Goal: Navigation & Orientation: Find specific page/section

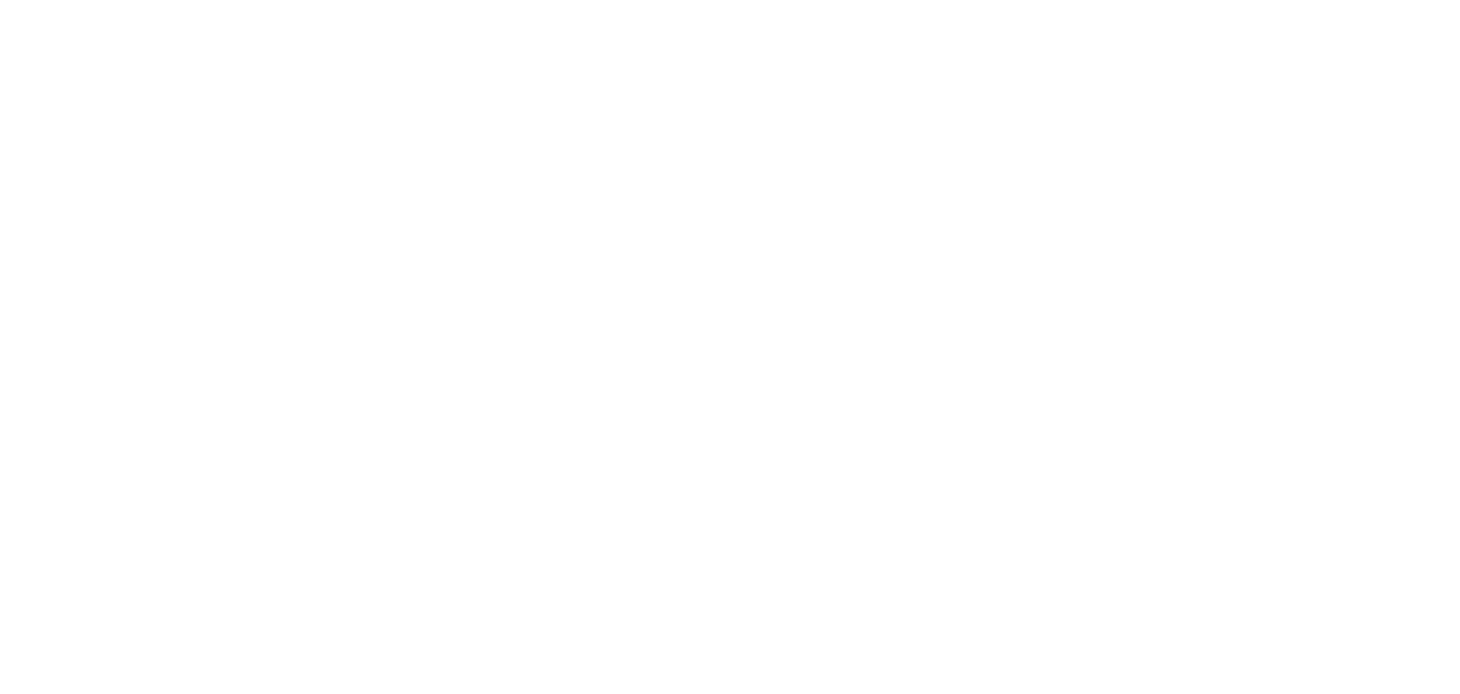
select select
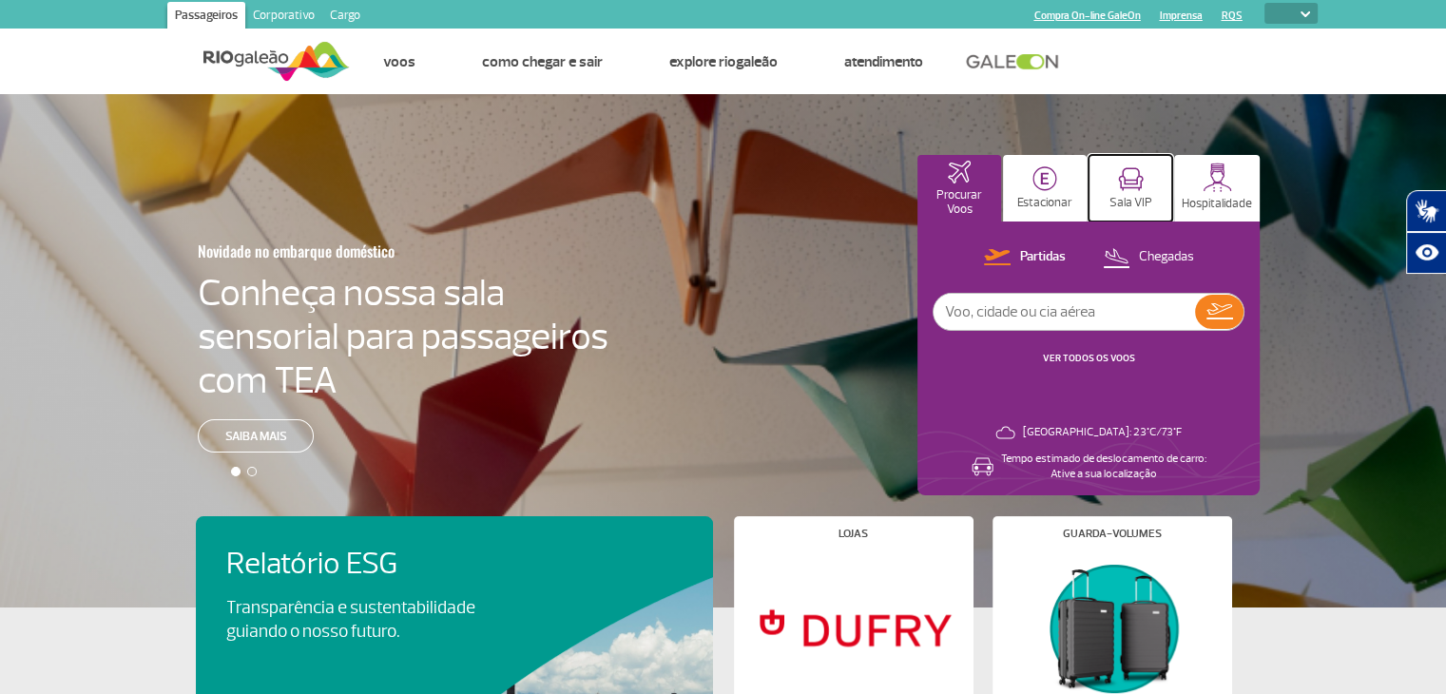
click at [1112, 202] on p "Sala VIP" at bounding box center [1131, 203] width 43 height 14
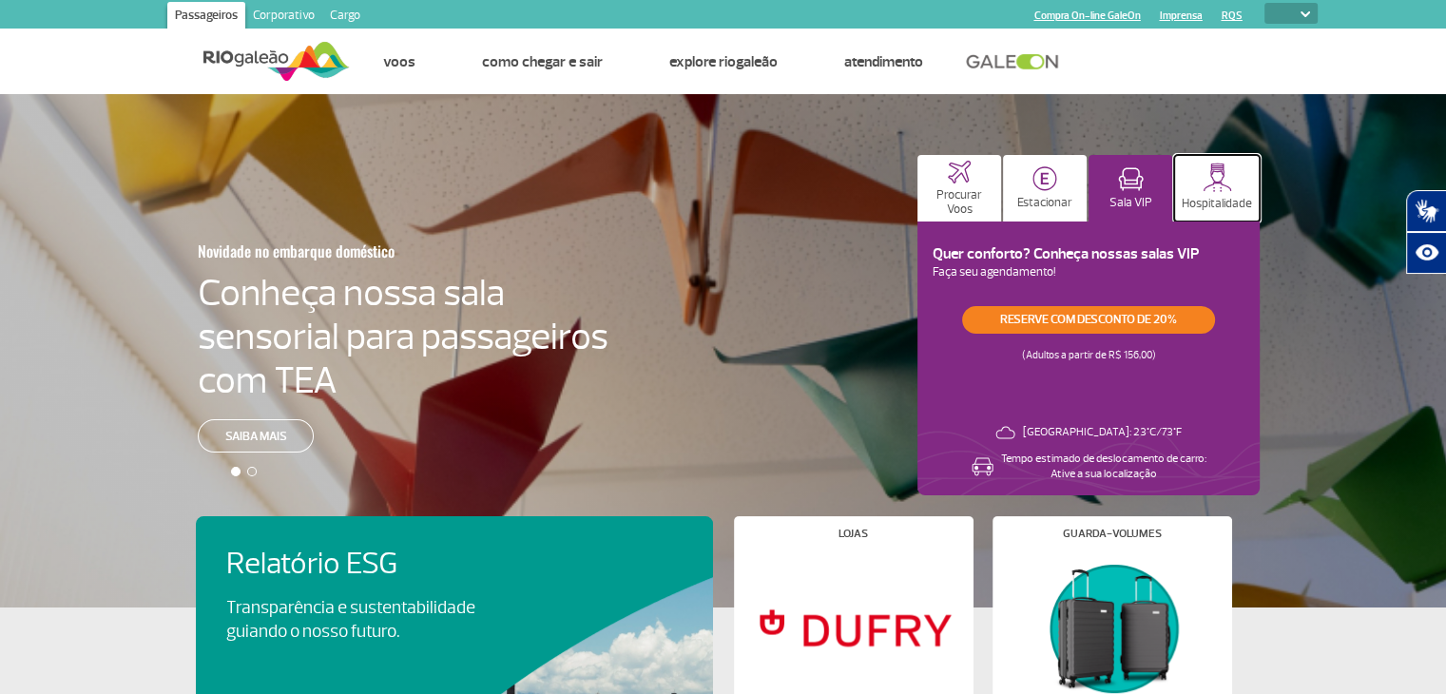
click at [1197, 187] on button "Hospitalidade" at bounding box center [1217, 188] width 86 height 67
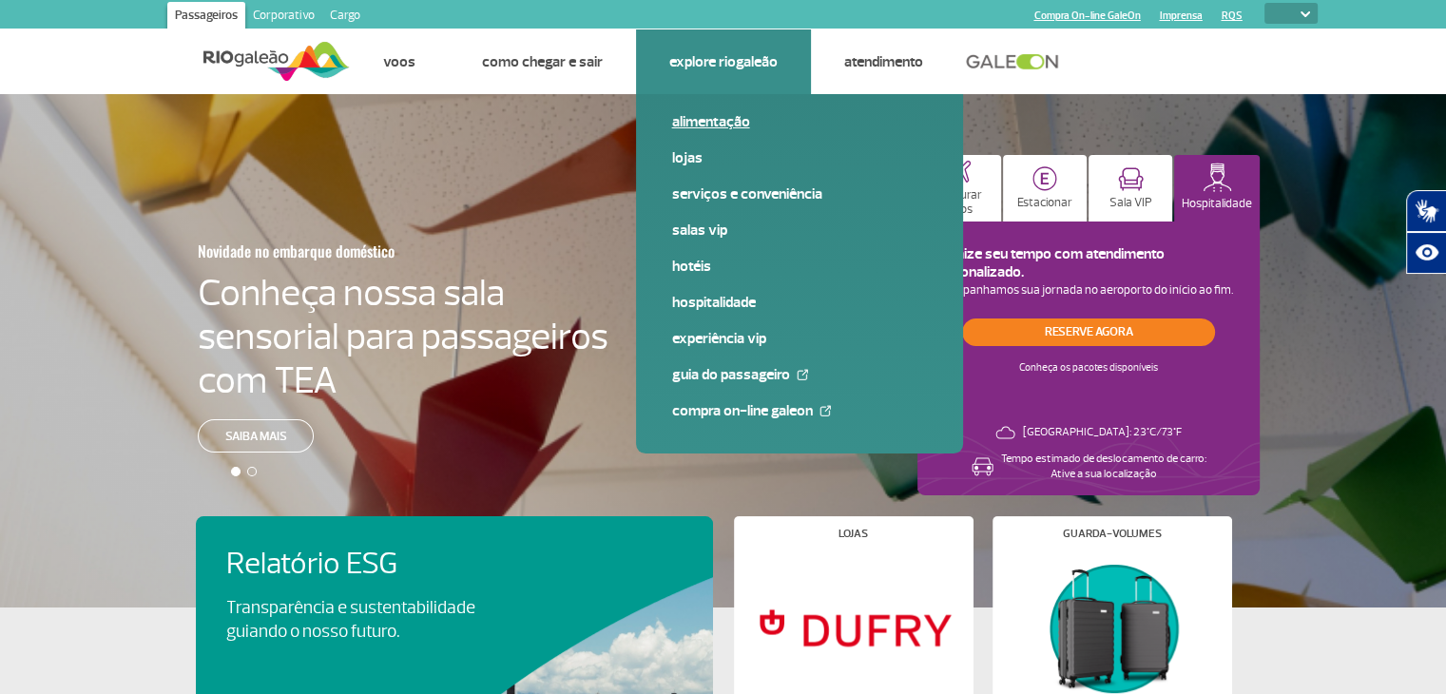
click at [718, 126] on link "Alimentação" at bounding box center [799, 121] width 255 height 21
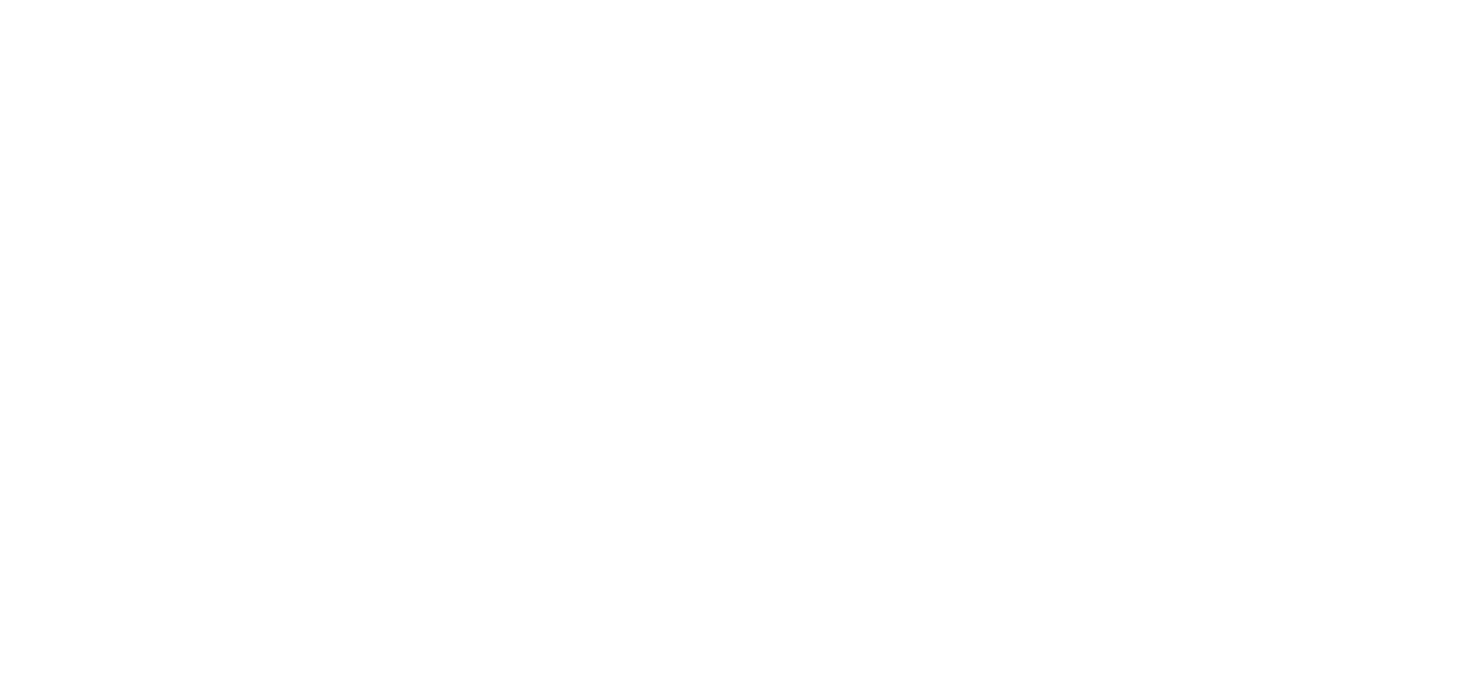
select select
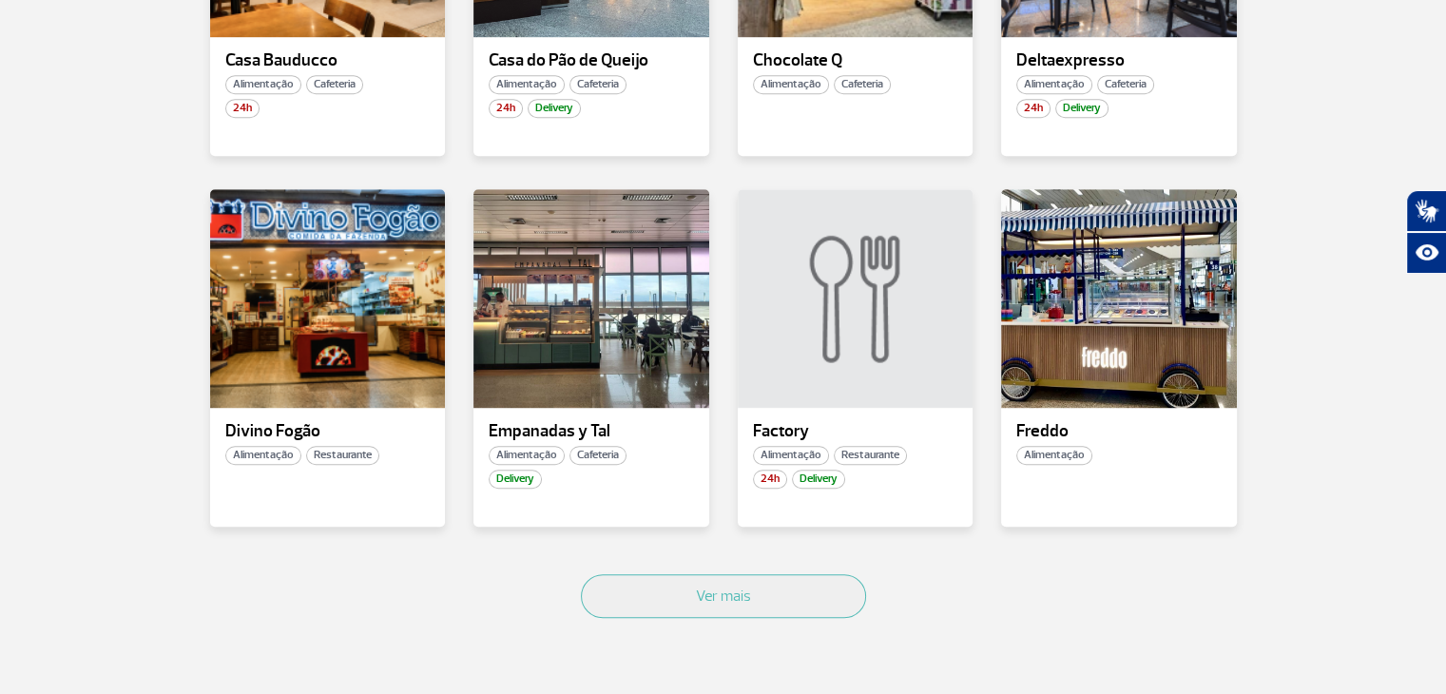
scroll to position [1184, 0]
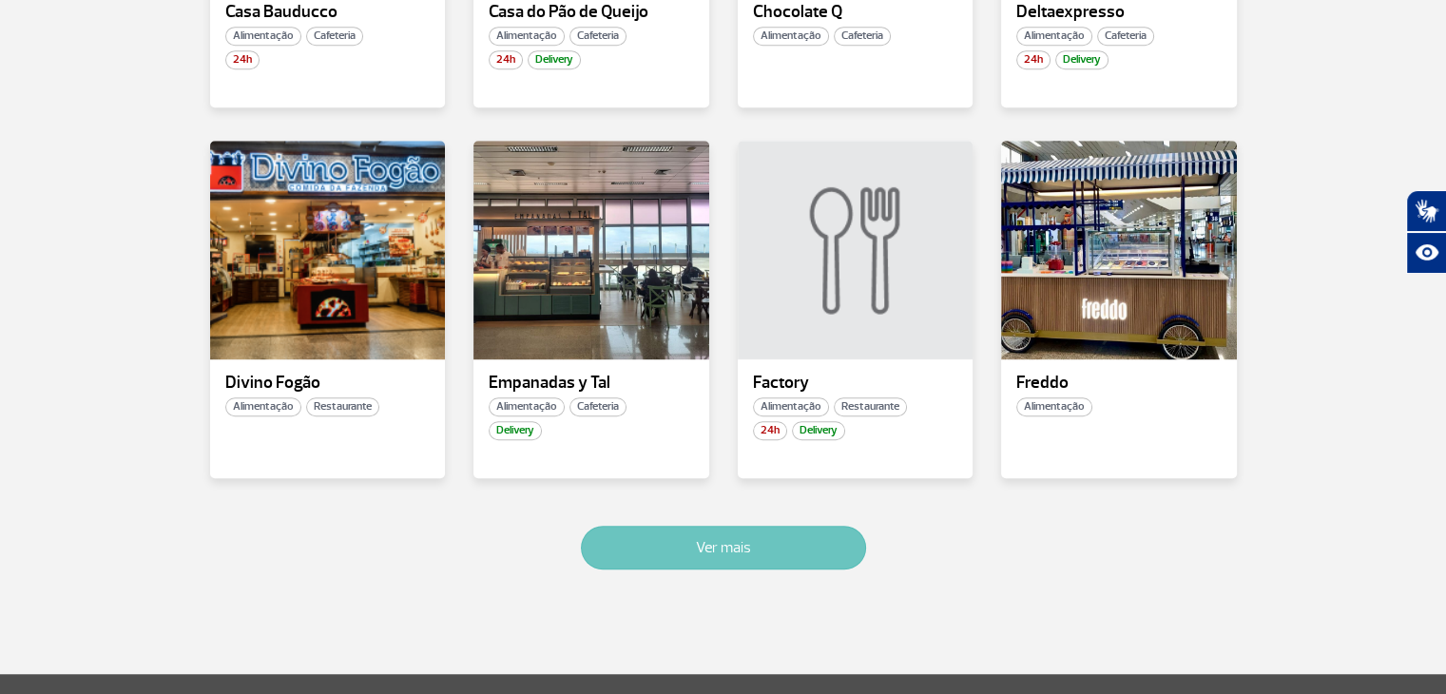
click at [762, 548] on button "Ver mais" at bounding box center [723, 548] width 285 height 44
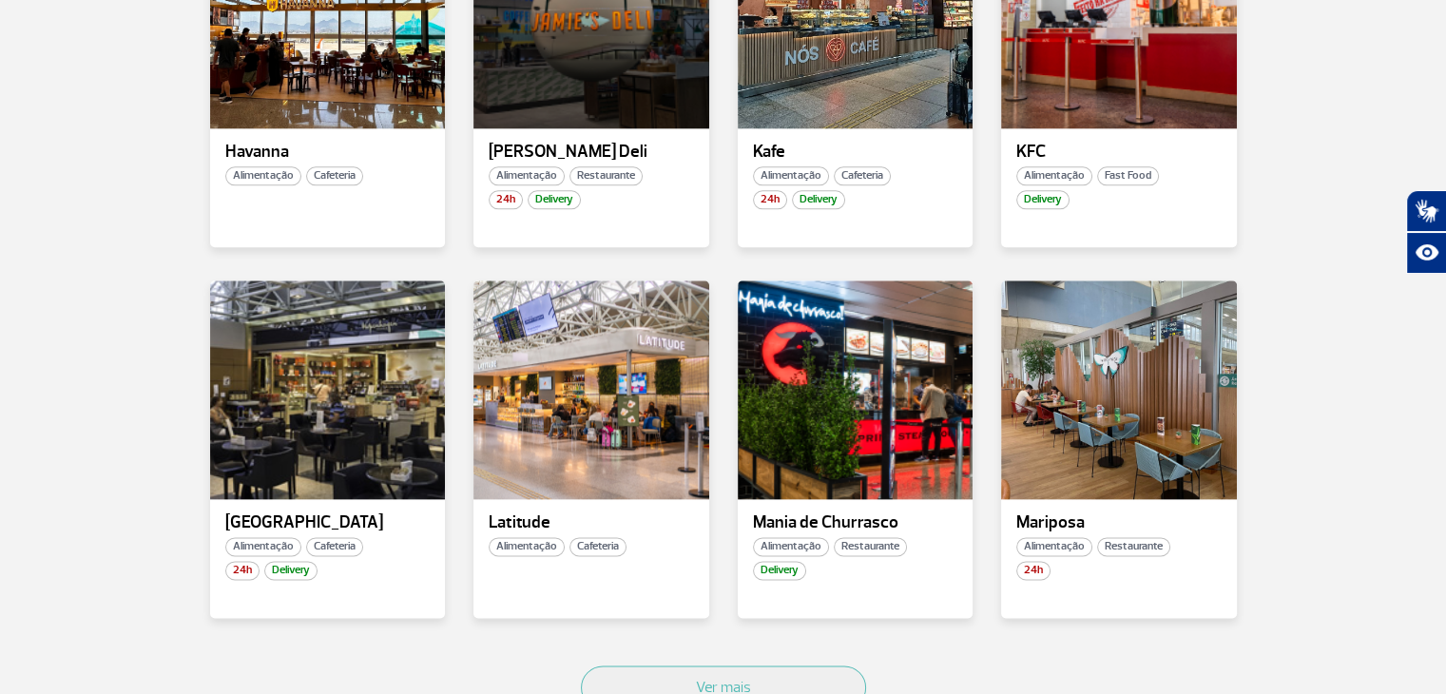
scroll to position [2248, 0]
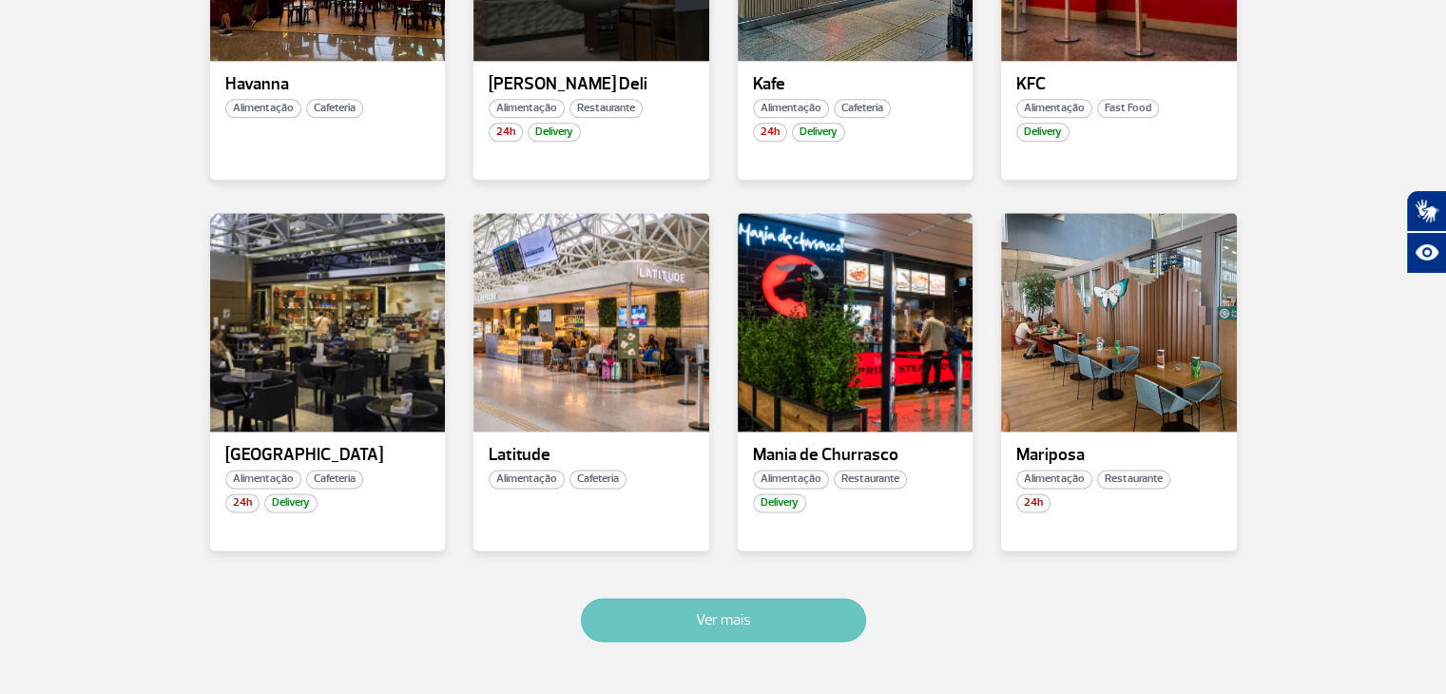
click at [768, 617] on button "Ver mais" at bounding box center [723, 620] width 285 height 44
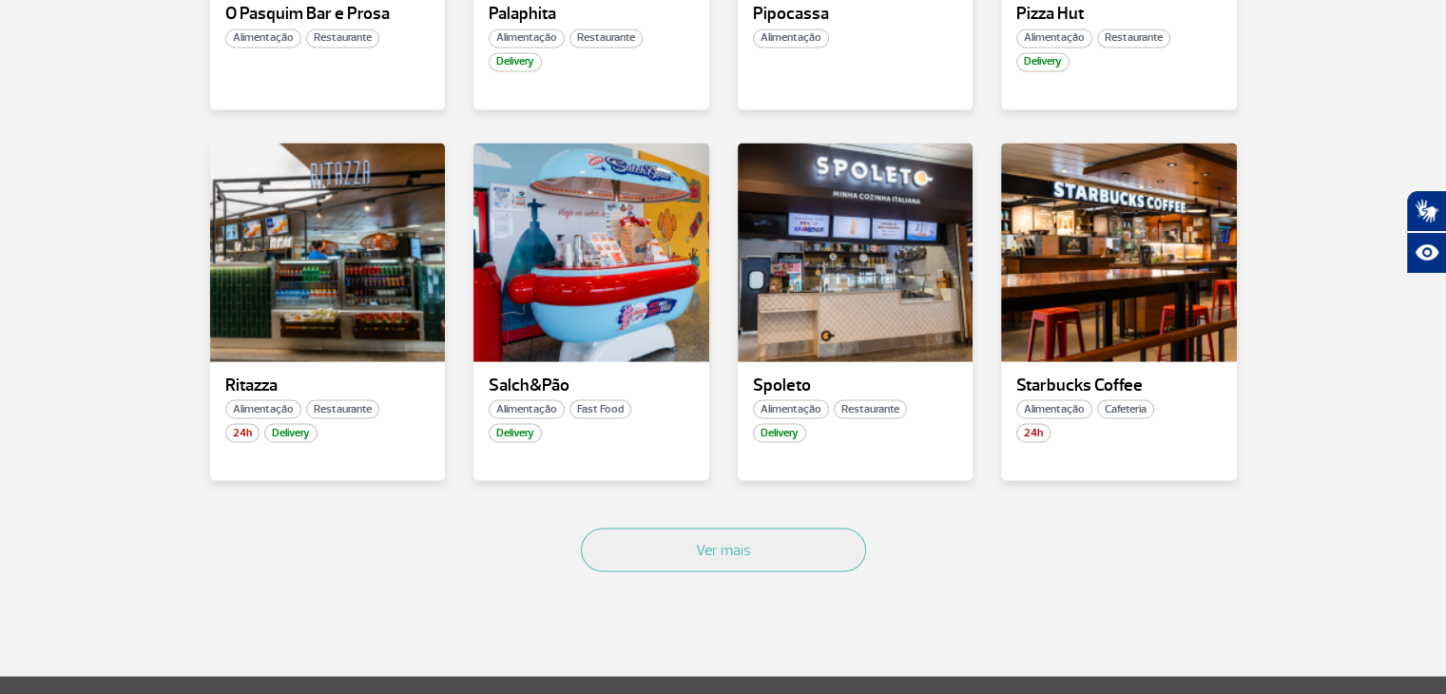
scroll to position [3440, 0]
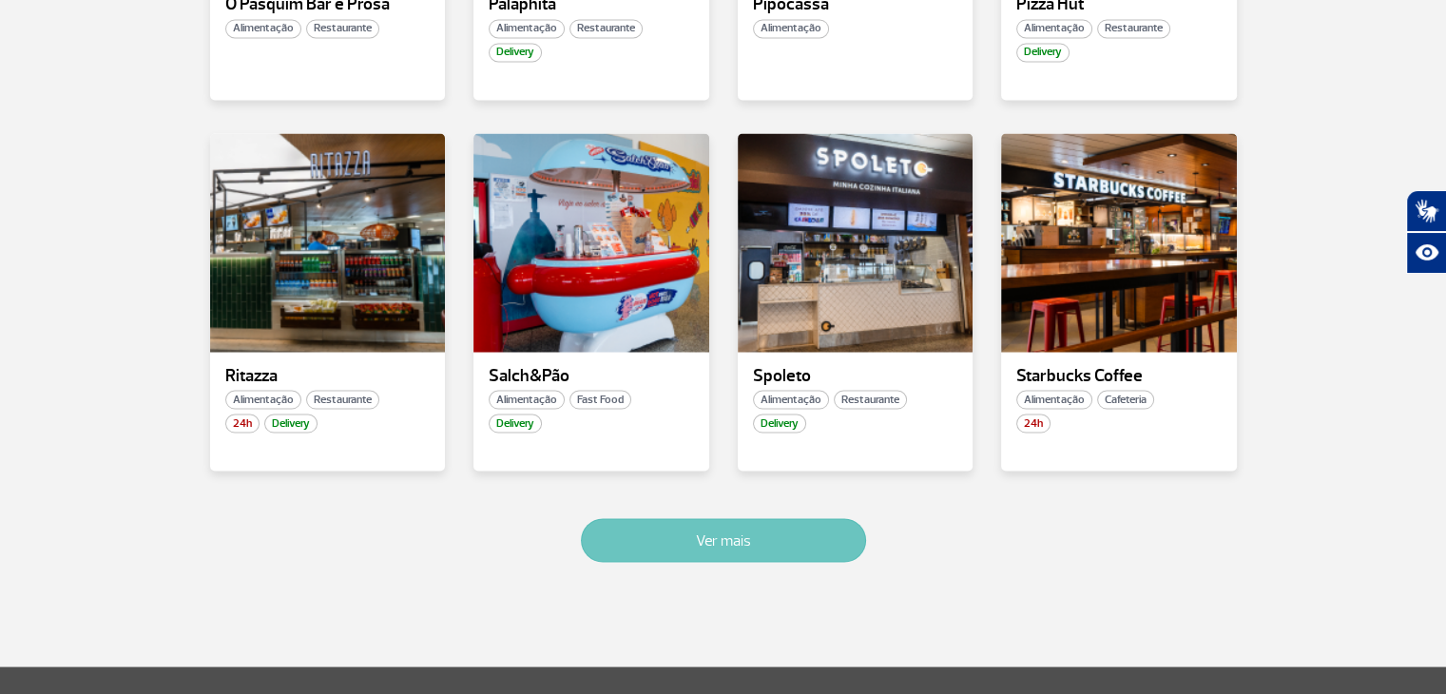
click at [699, 531] on button "Ver mais" at bounding box center [723, 540] width 285 height 44
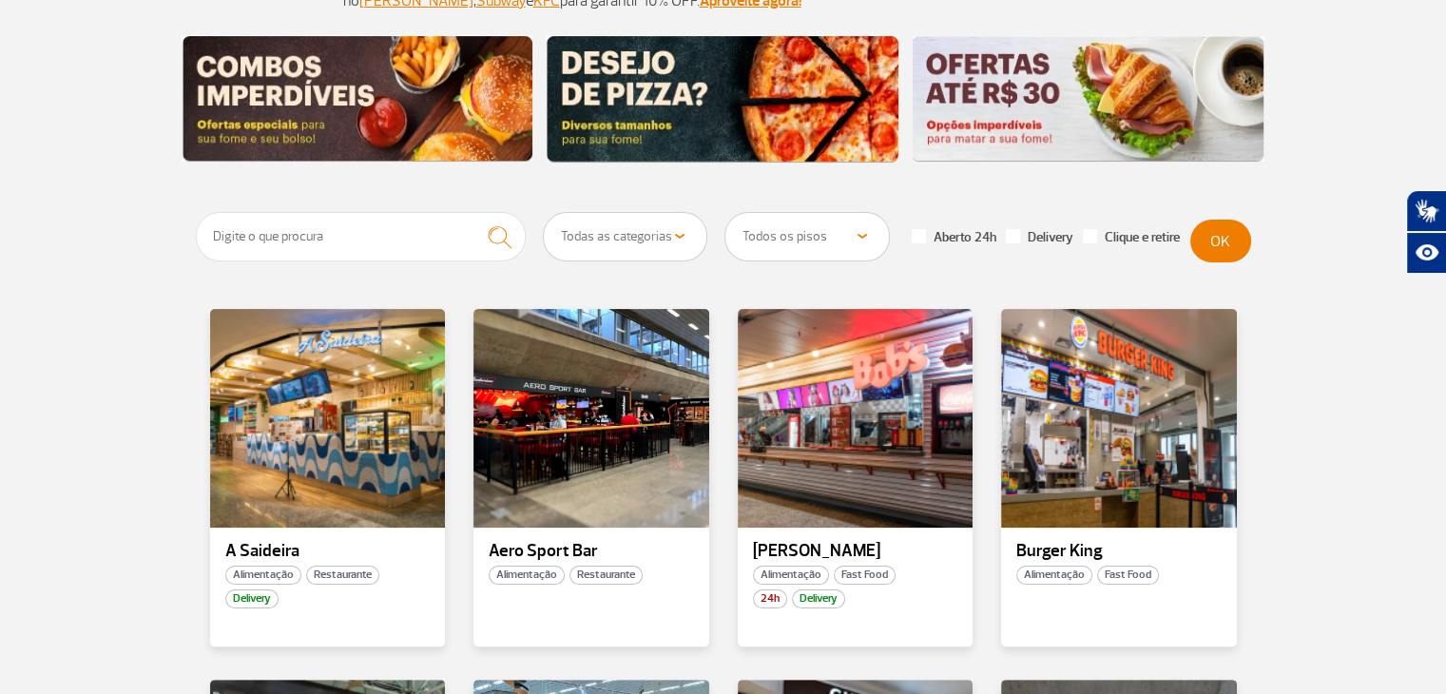
scroll to position [0, 0]
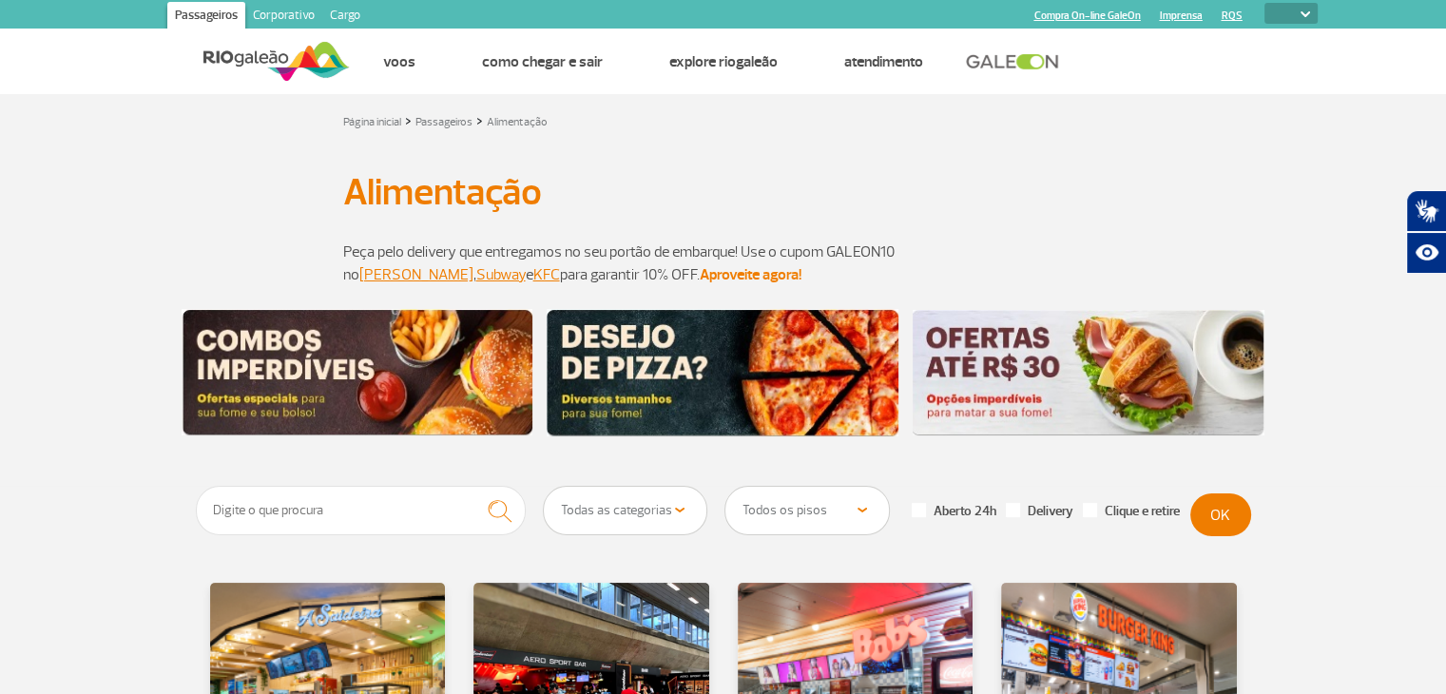
click at [700, 269] on strong "Aproveite agora!" at bounding box center [751, 274] width 102 height 19
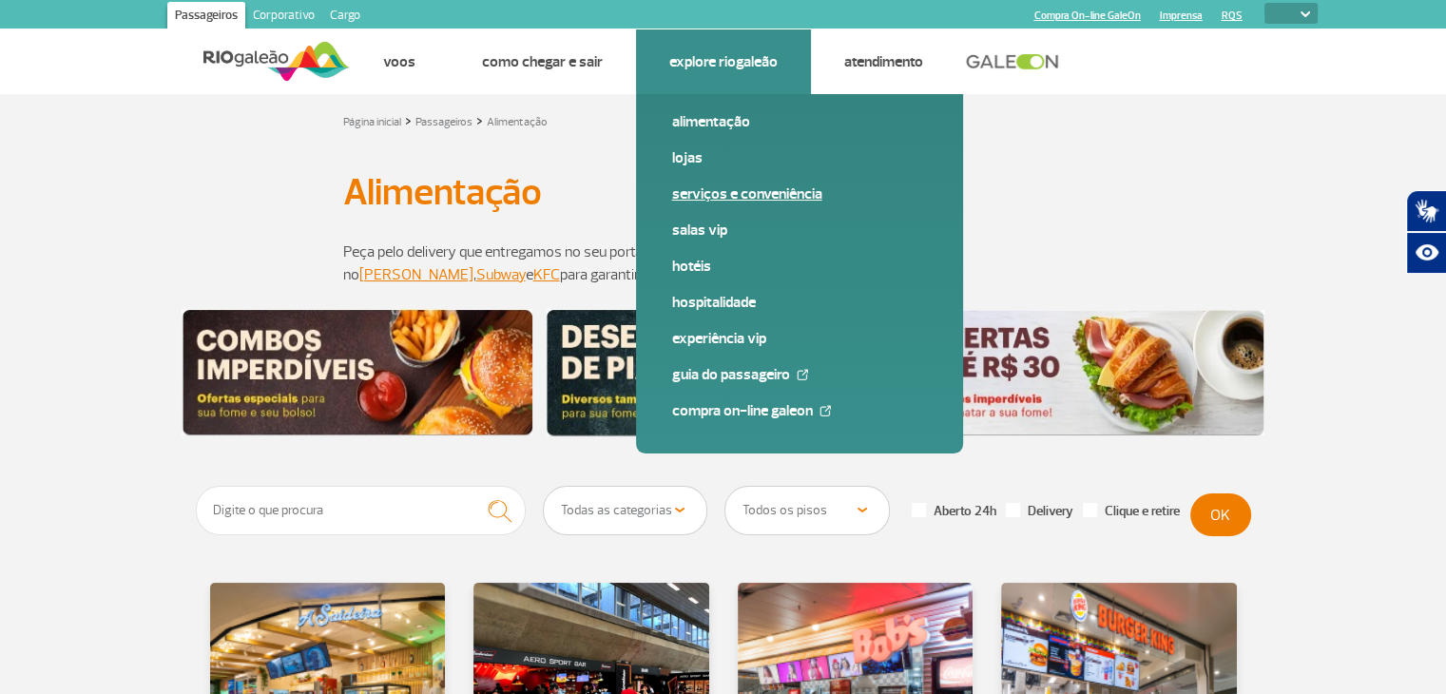
click at [783, 199] on link "Serviços e Conveniência" at bounding box center [799, 194] width 255 height 21
click at [709, 298] on link "Hospitalidade" at bounding box center [799, 302] width 255 height 21
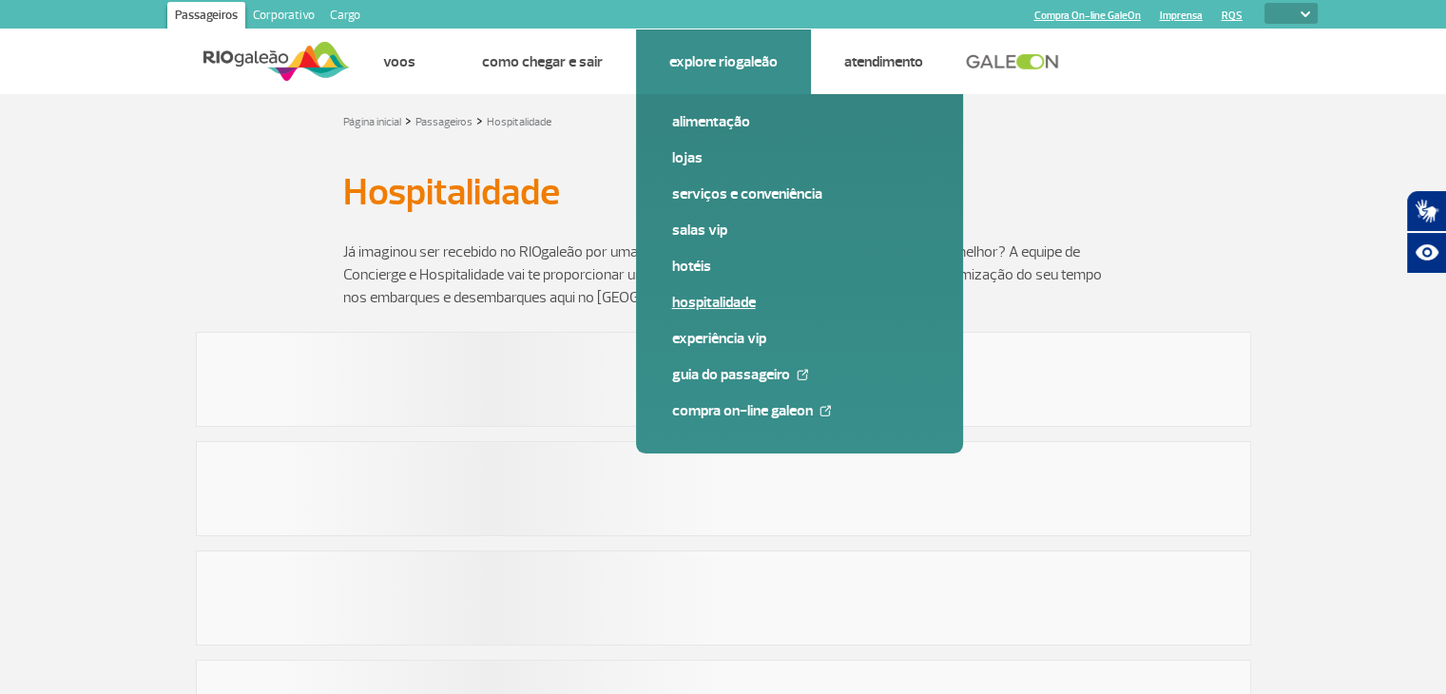
click at [709, 298] on link "Hospitalidade" at bounding box center [799, 302] width 255 height 21
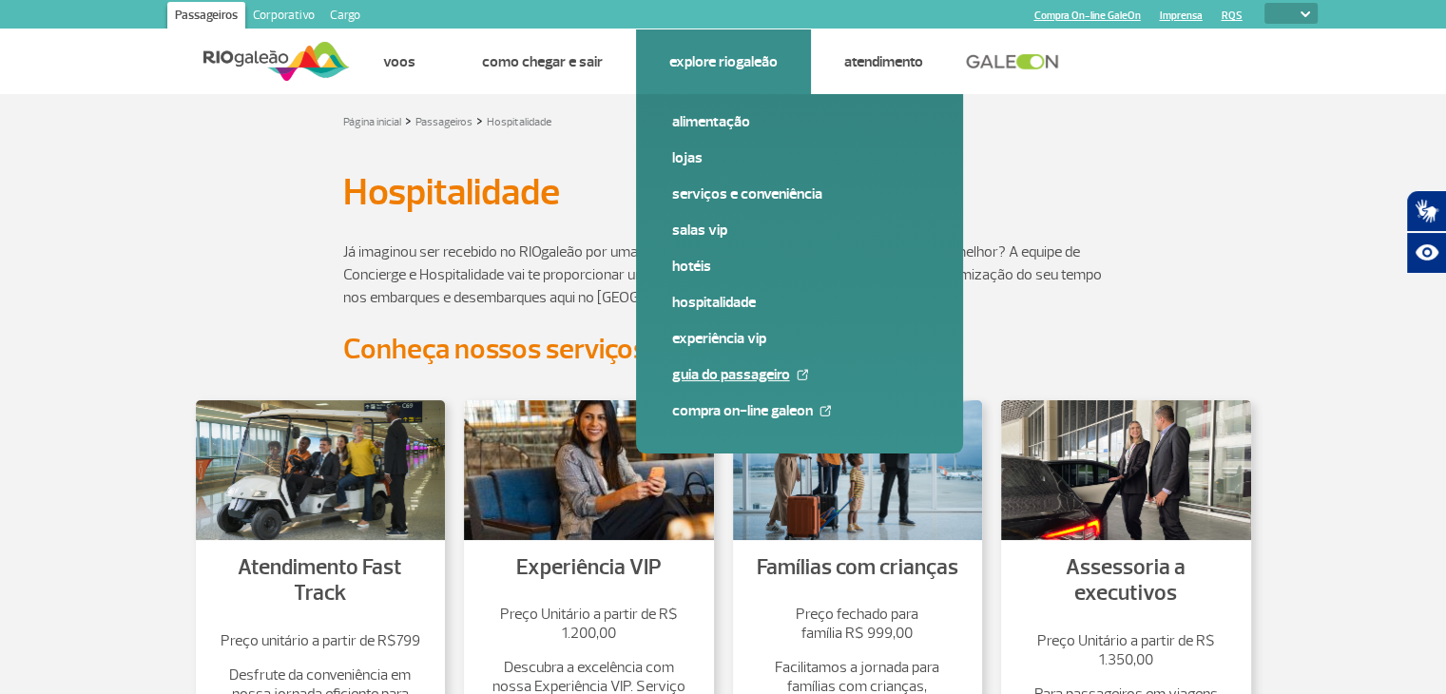
click at [764, 382] on link "Guia do Passageiro" at bounding box center [799, 374] width 255 height 21
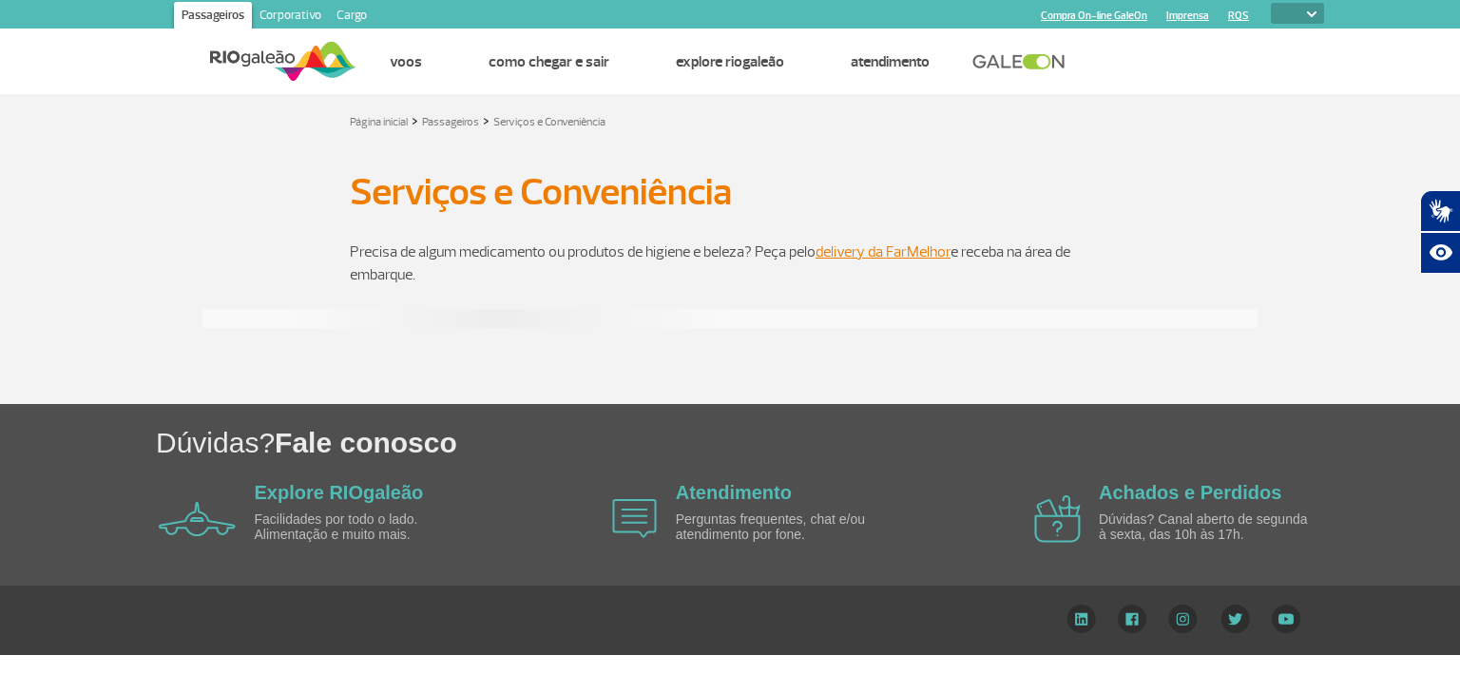
select select
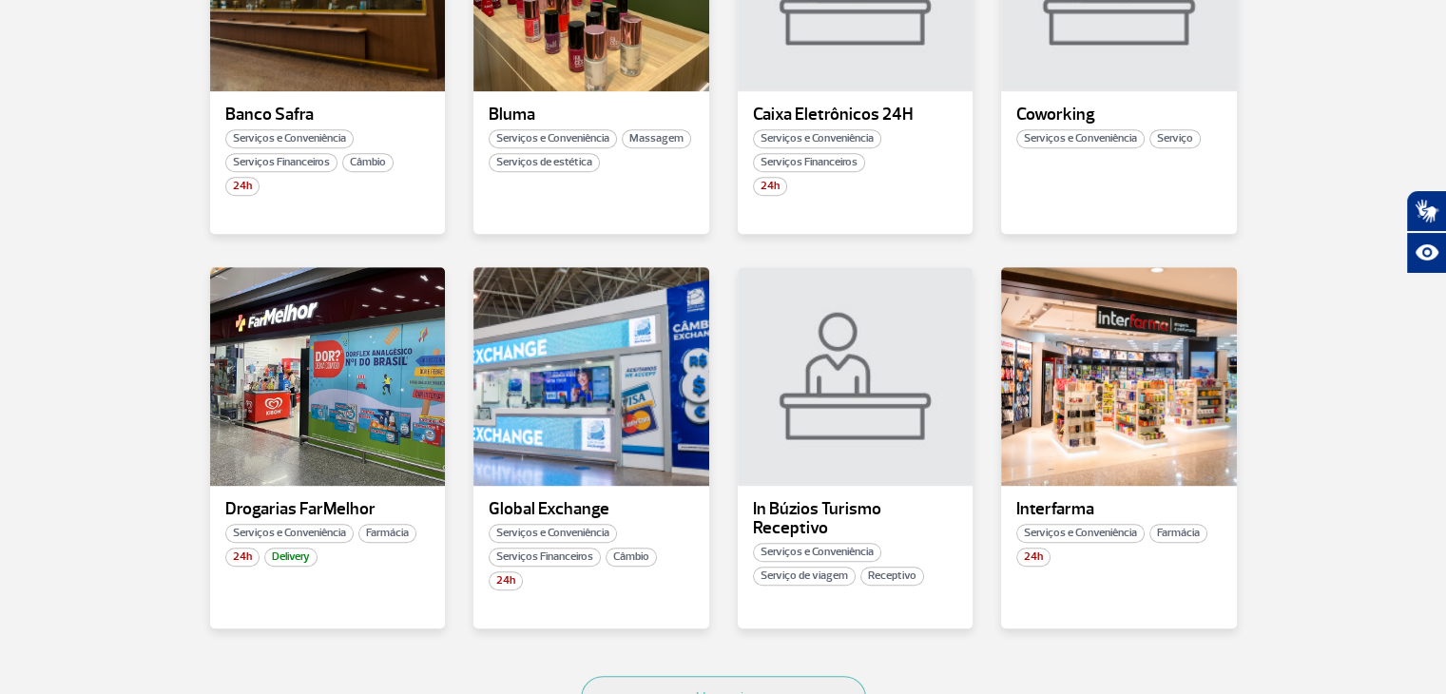
scroll to position [726, 0]
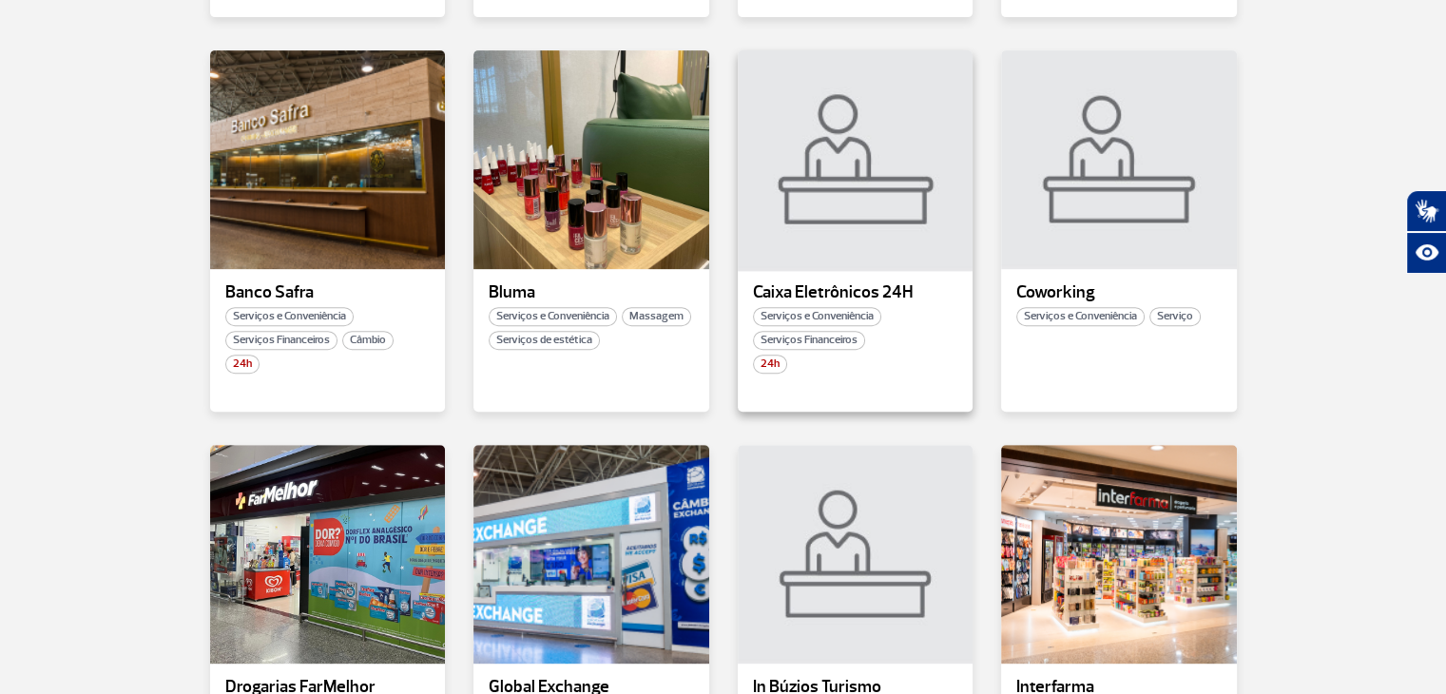
click at [838, 215] on div at bounding box center [855, 159] width 240 height 223
